Goal: Browse casually

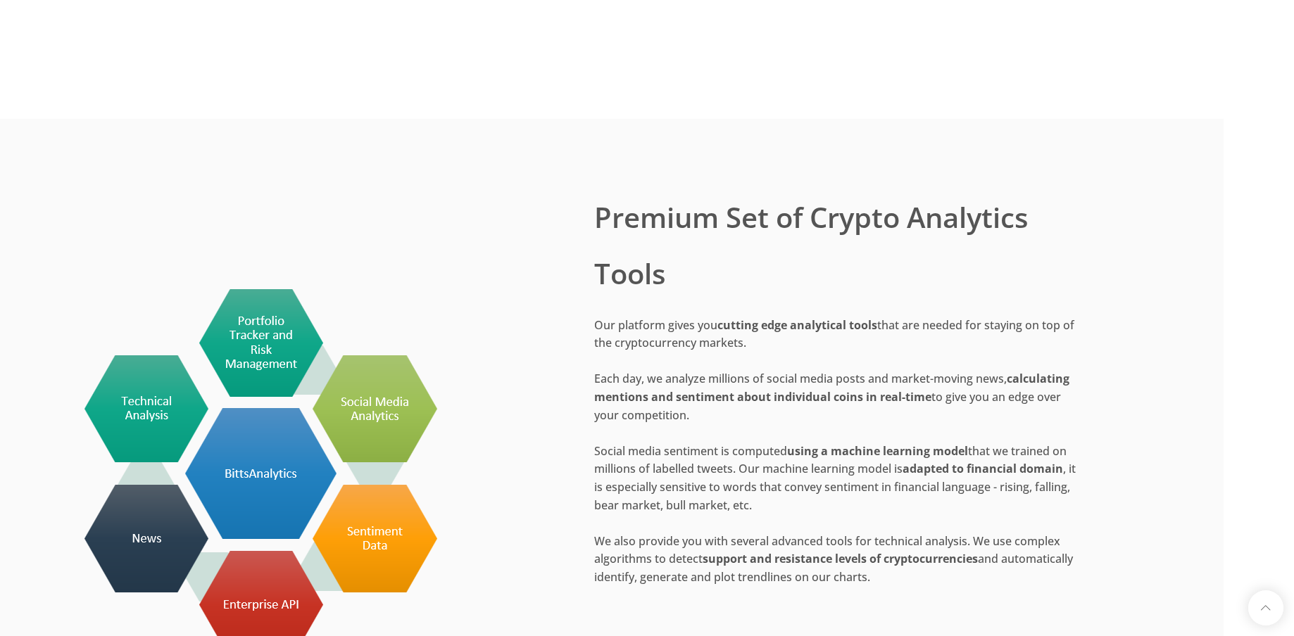
scroll to position [1703, 70]
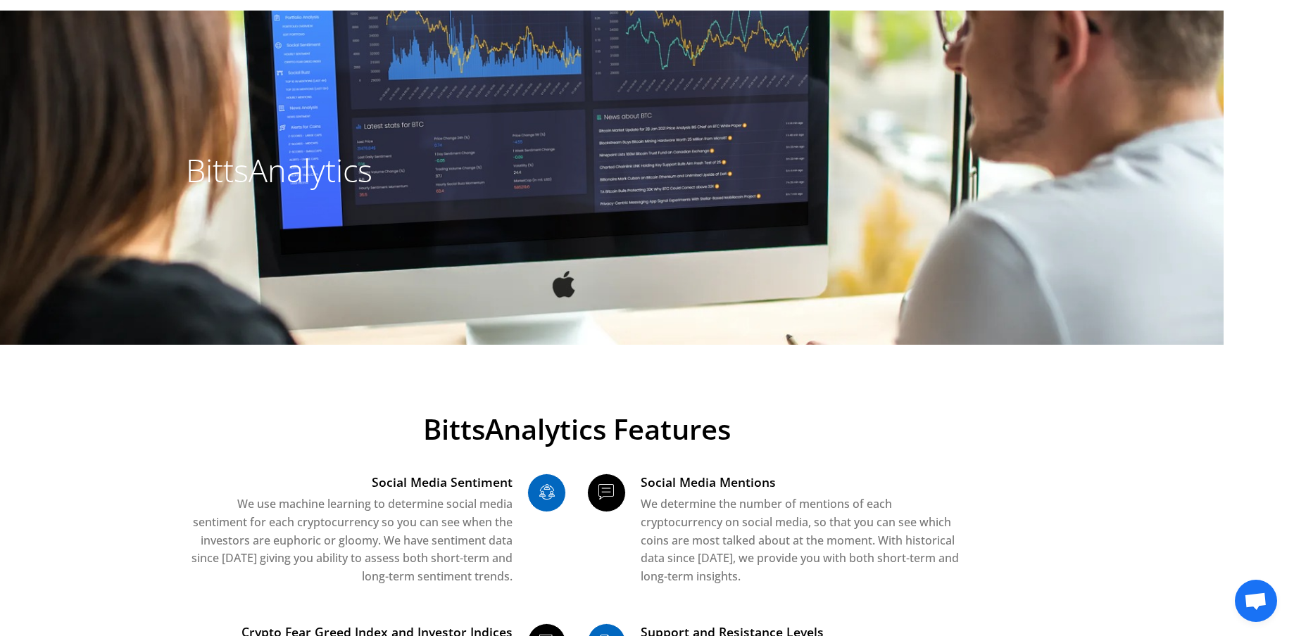
scroll to position [141, 70]
